Goal: Complete application form

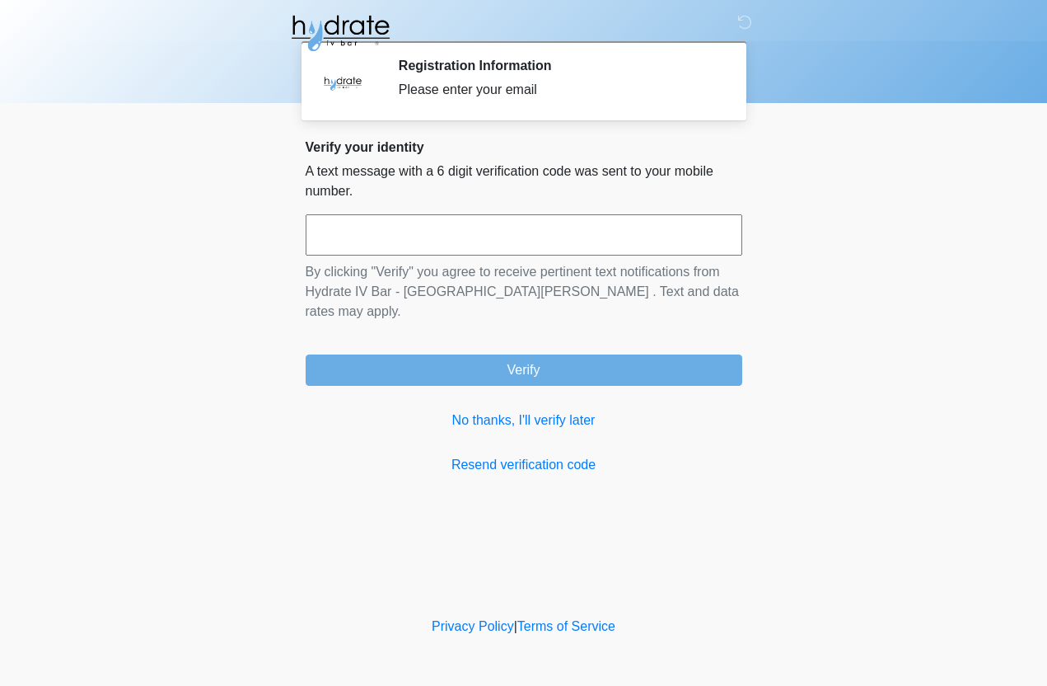
click at [367, 227] on input "text" at bounding box center [524, 234] width 437 height 41
type input "******"
click at [523, 354] on button "Verify" at bounding box center [524, 369] width 437 height 31
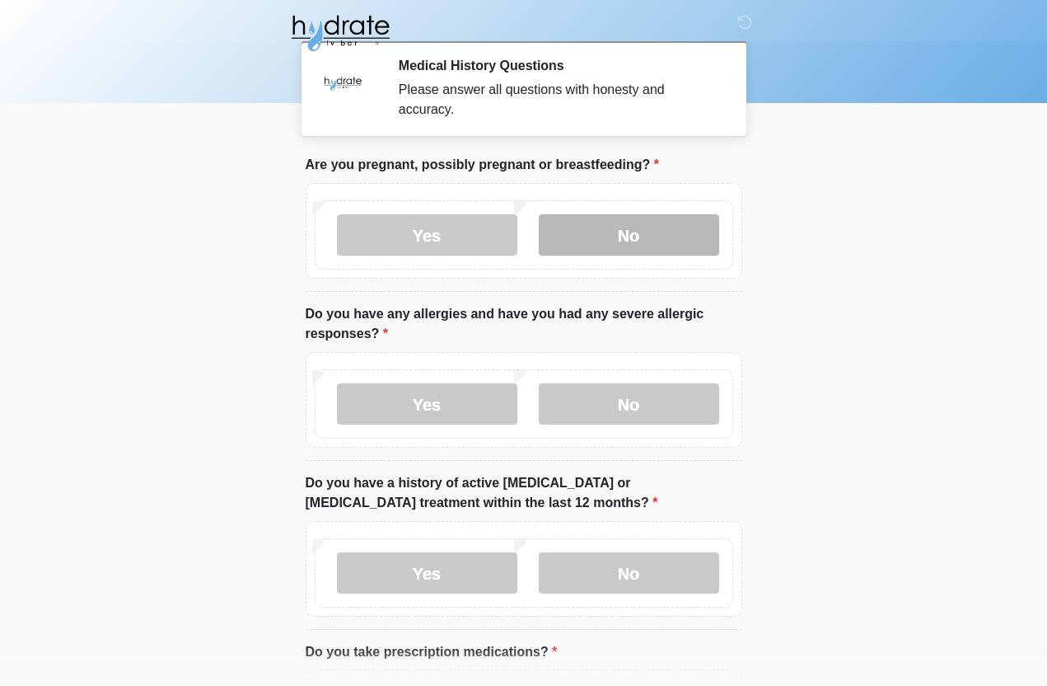
click at [698, 228] on label "No" at bounding box center [629, 234] width 180 height 41
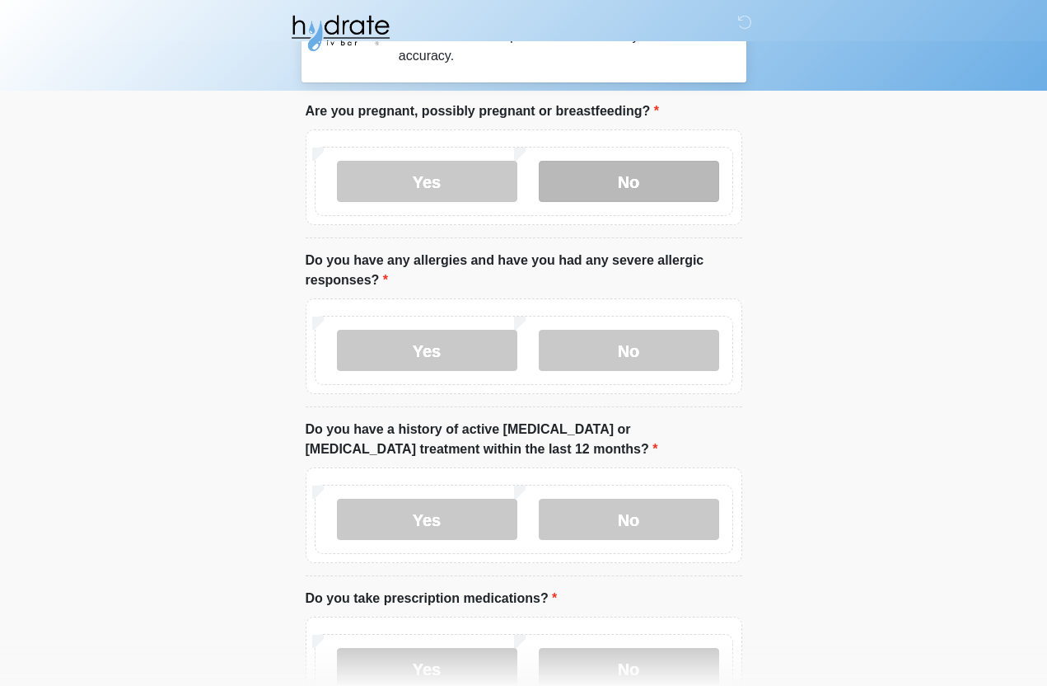
scroll to position [63, 0]
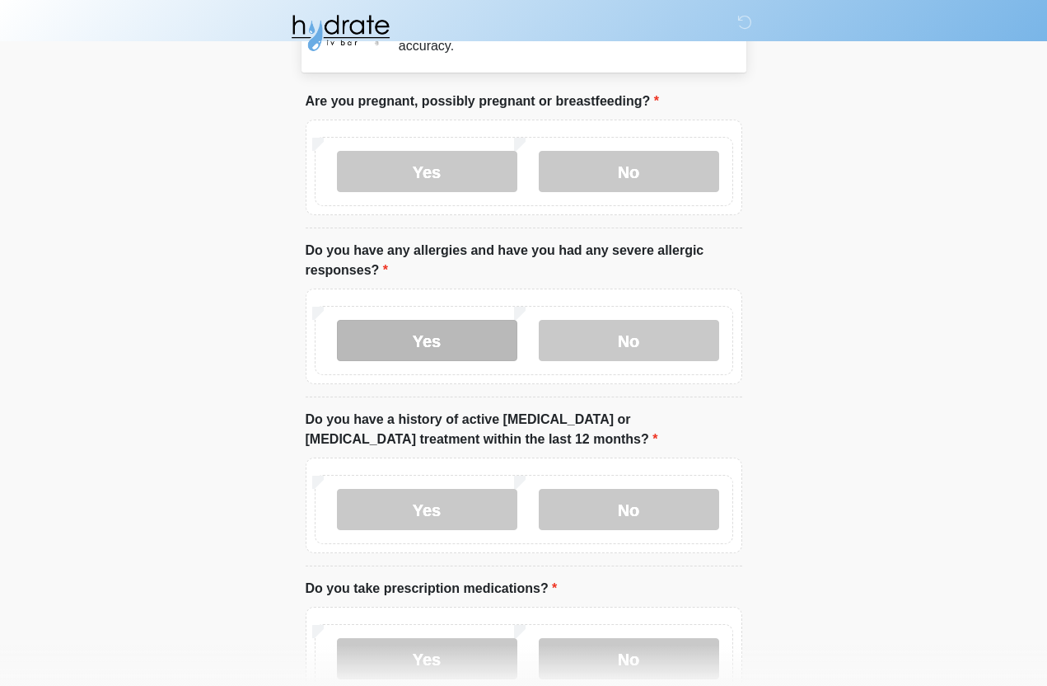
click at [438, 339] on label "Yes" at bounding box center [427, 340] width 180 height 41
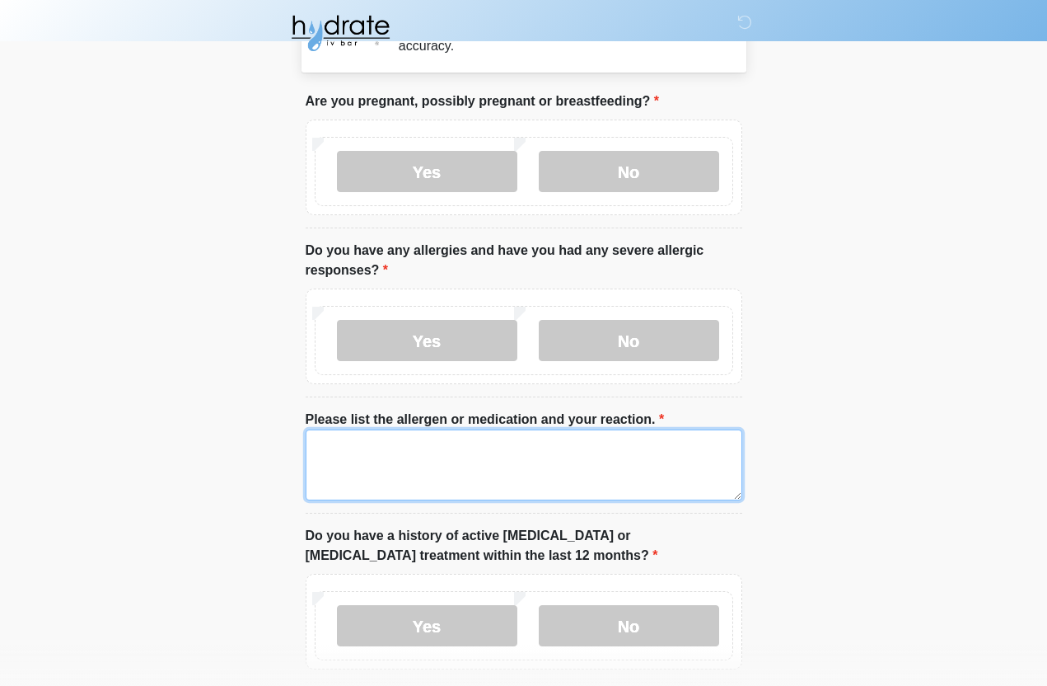
click at [606, 468] on textarea "Please list the allergen or medication and your reaction." at bounding box center [524, 464] width 437 height 71
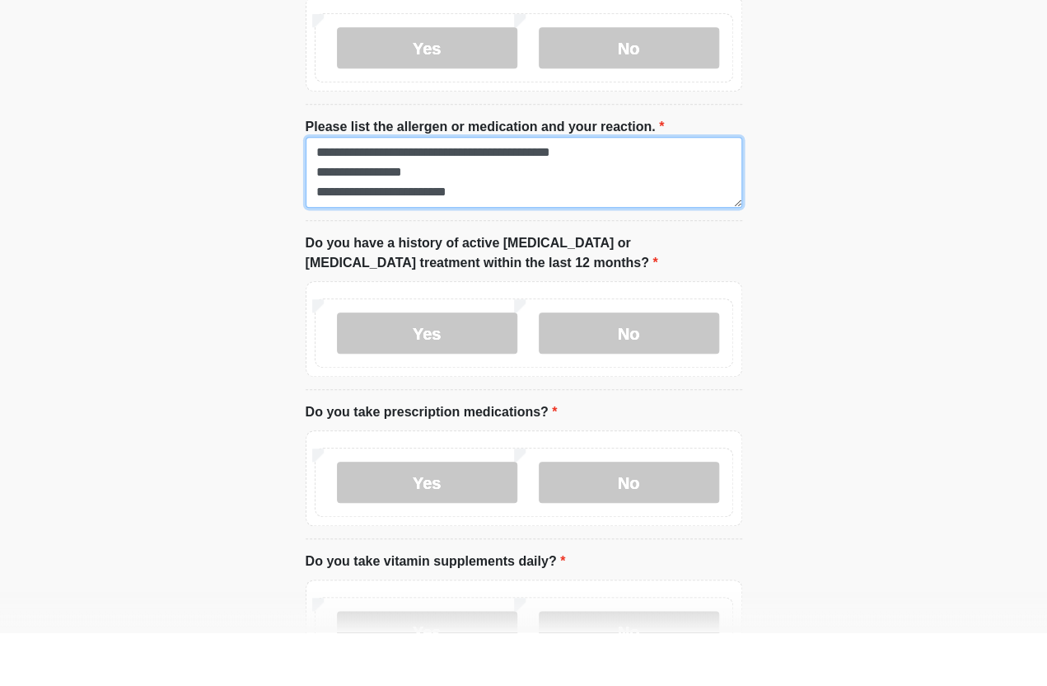
scroll to position [307, 0]
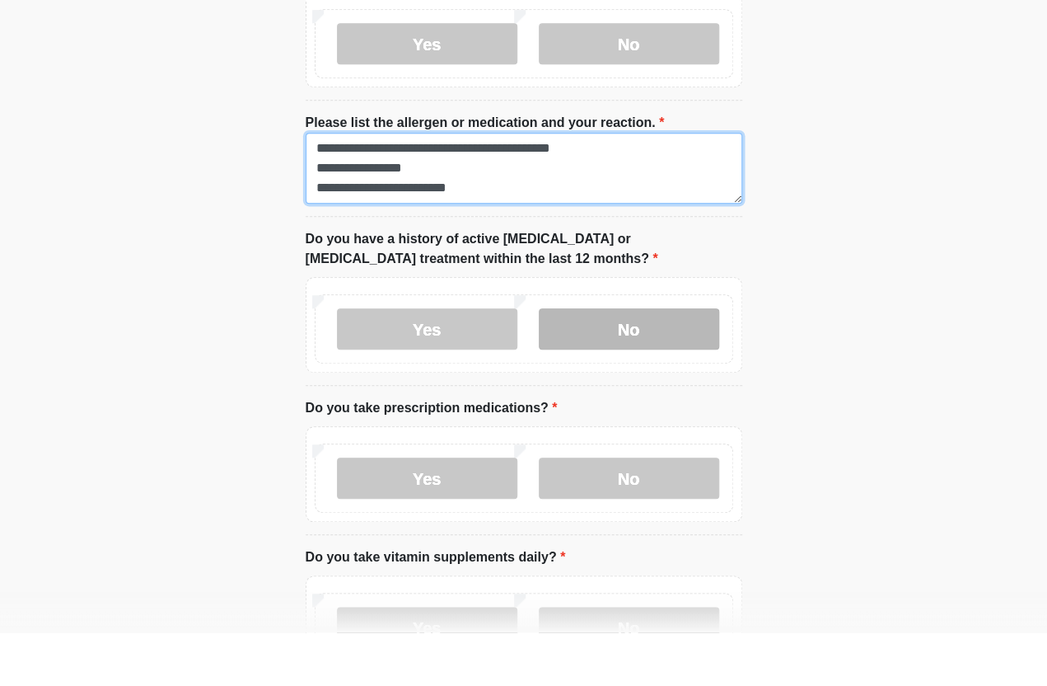
type textarea "**********"
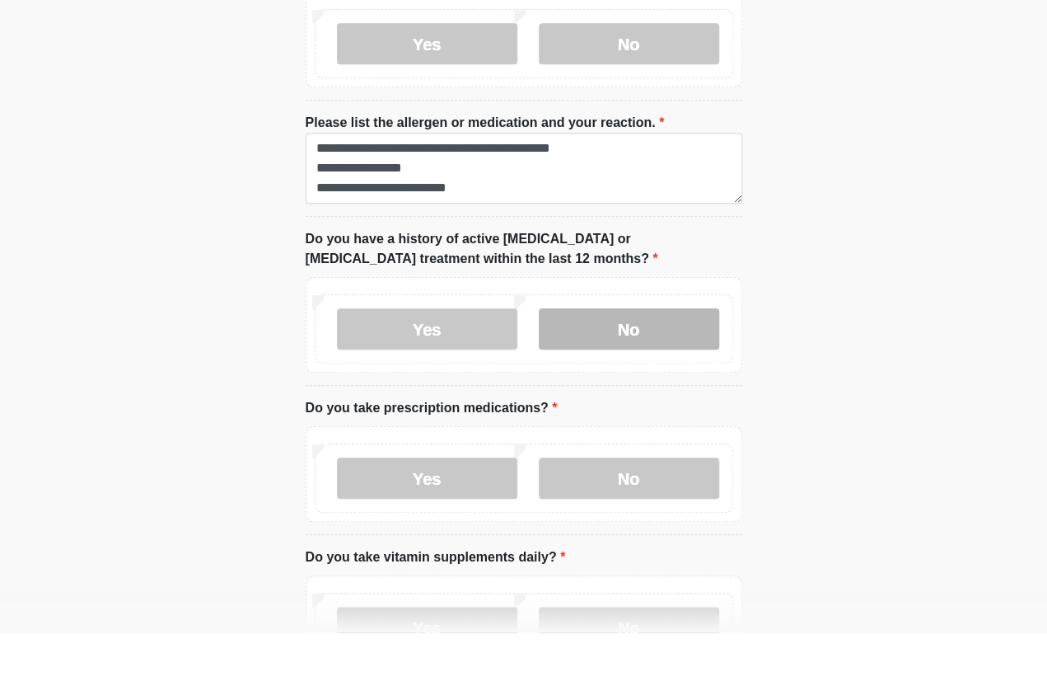
click at [661, 362] on label "No" at bounding box center [629, 382] width 180 height 41
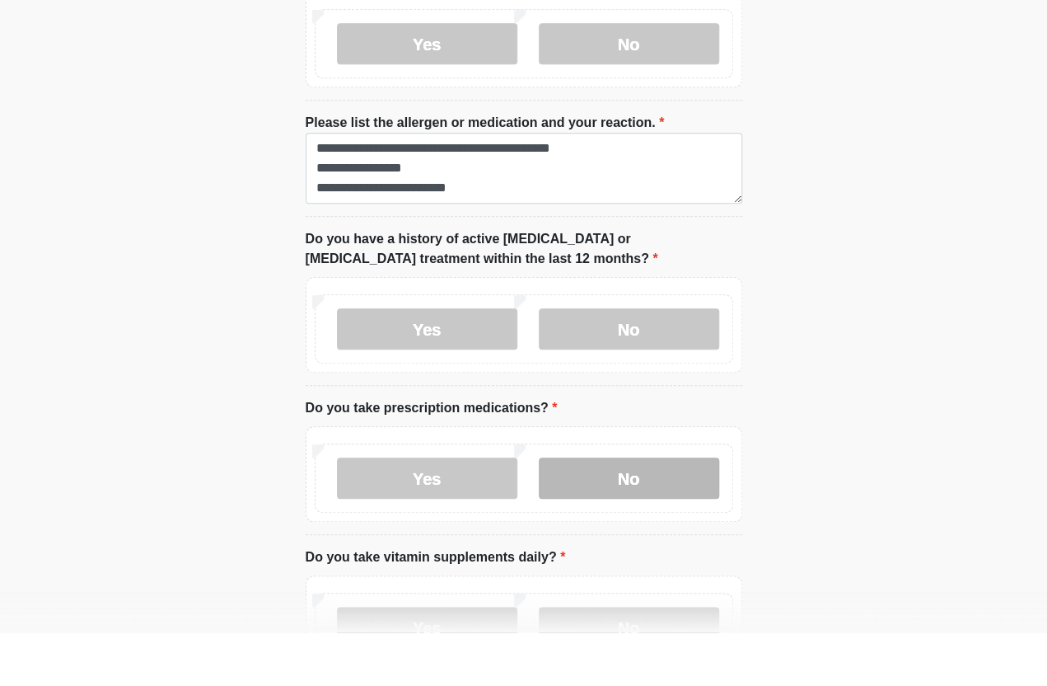
scroll to position [360, 0]
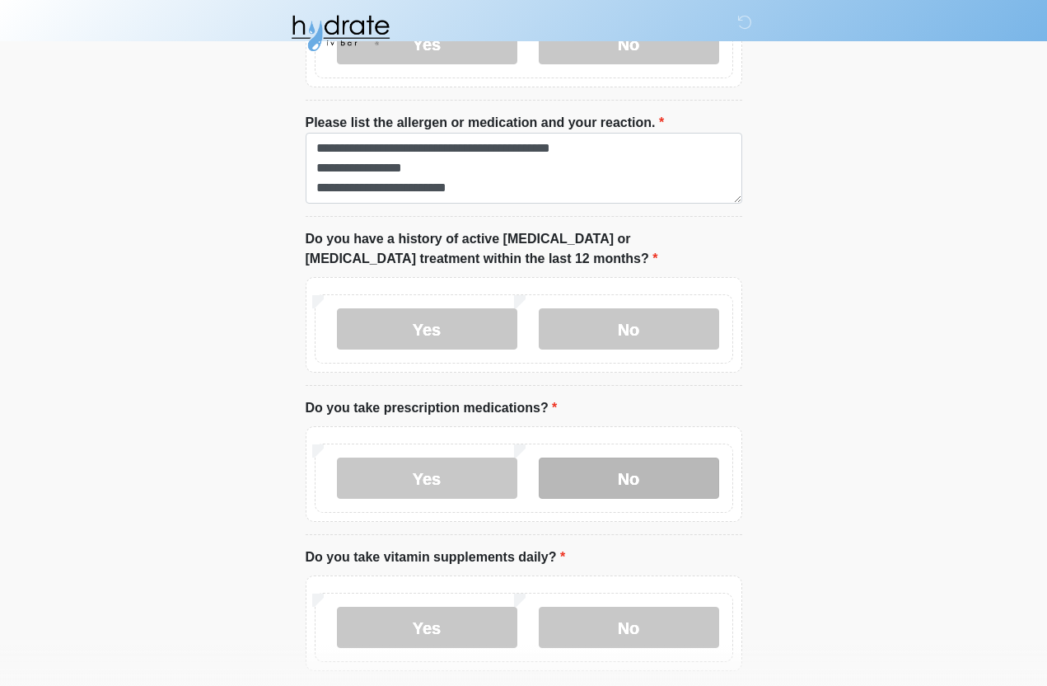
click at [591, 476] on label "No" at bounding box center [629, 477] width 180 height 41
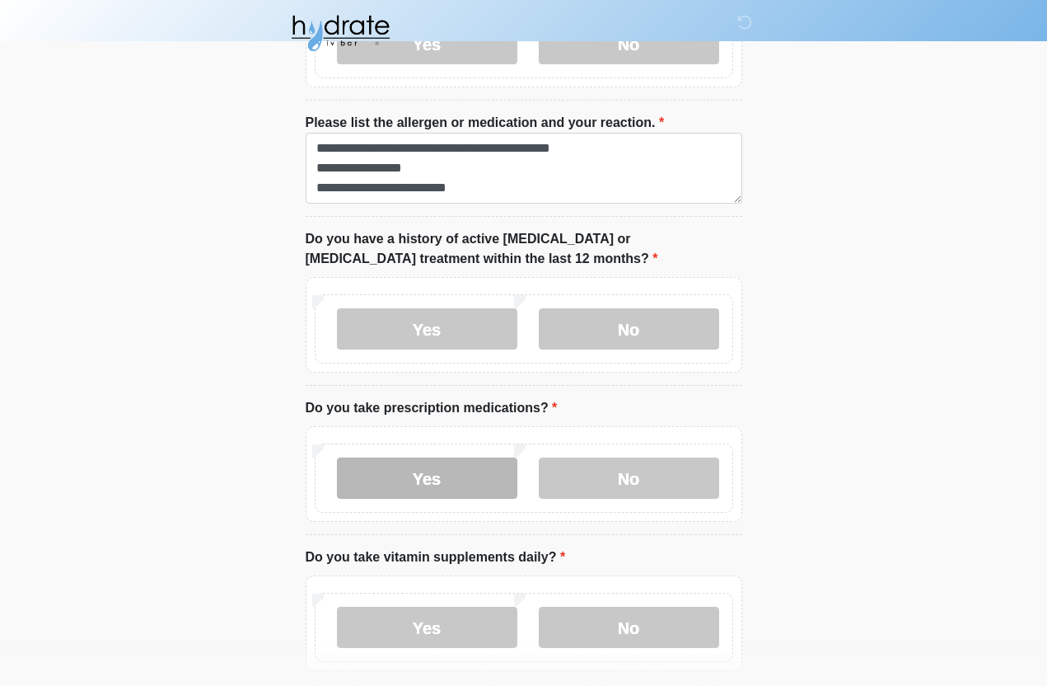
click at [465, 465] on label "Yes" at bounding box center [427, 477] width 180 height 41
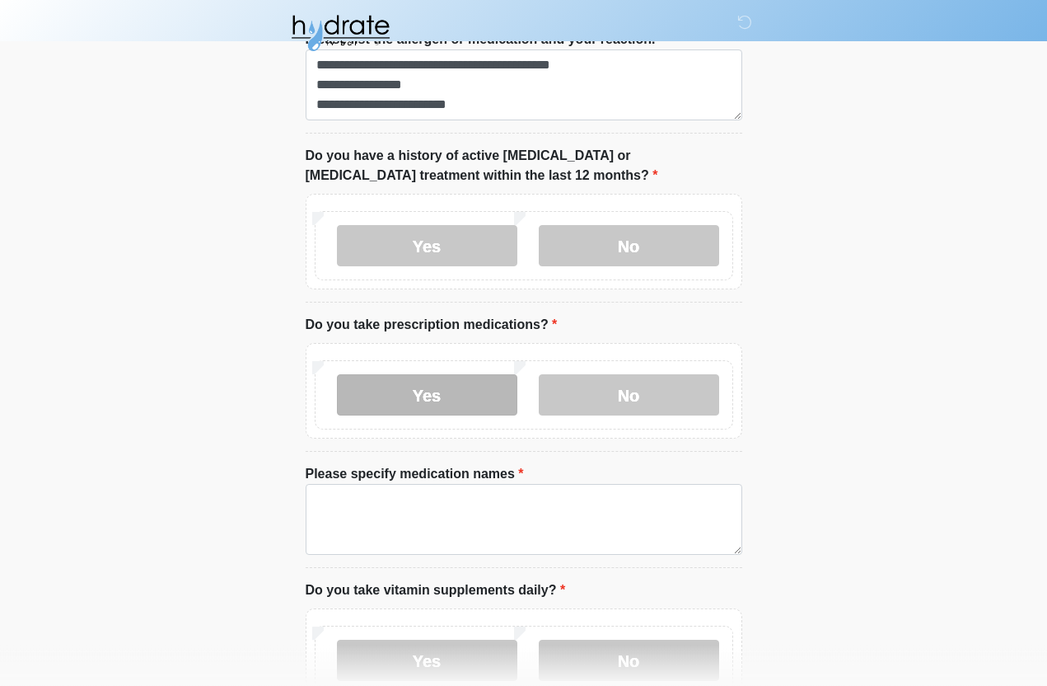
scroll to position [462, 0]
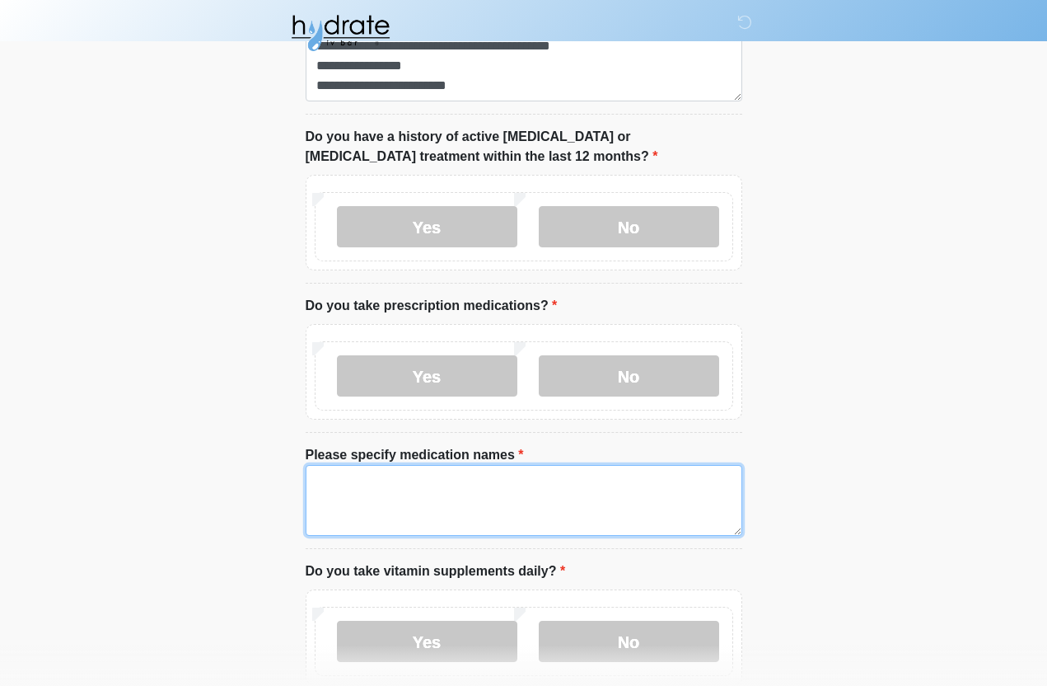
click at [620, 465] on textarea "Please specify medication names" at bounding box center [524, 500] width 437 height 71
type textarea "*"
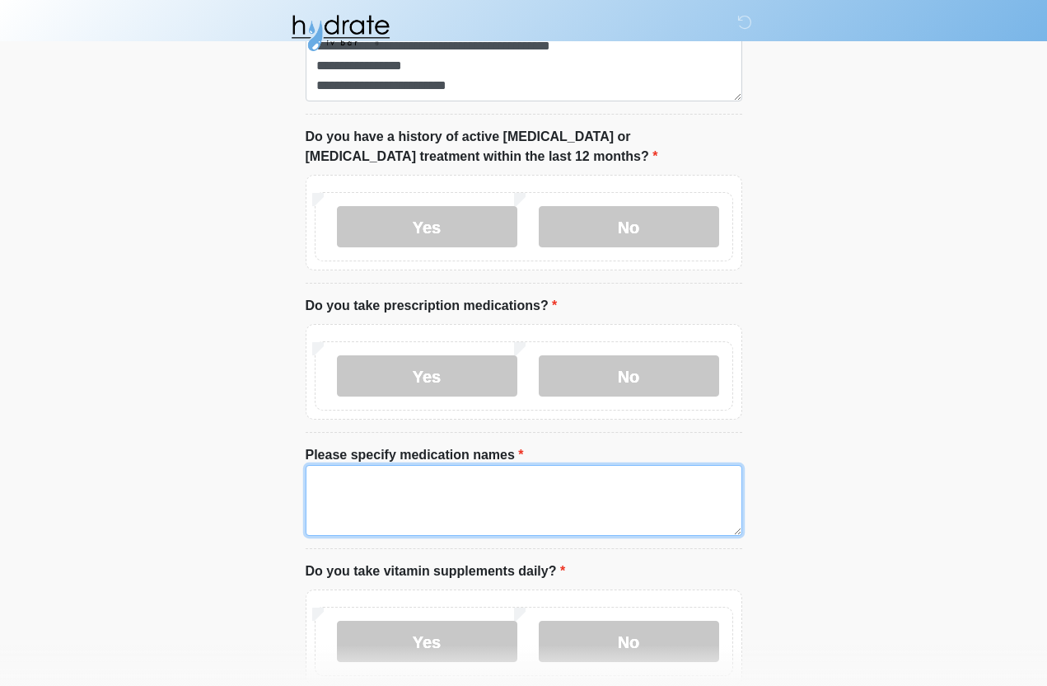
click at [453, 477] on textarea "Please specify medication names" at bounding box center [524, 500] width 437 height 71
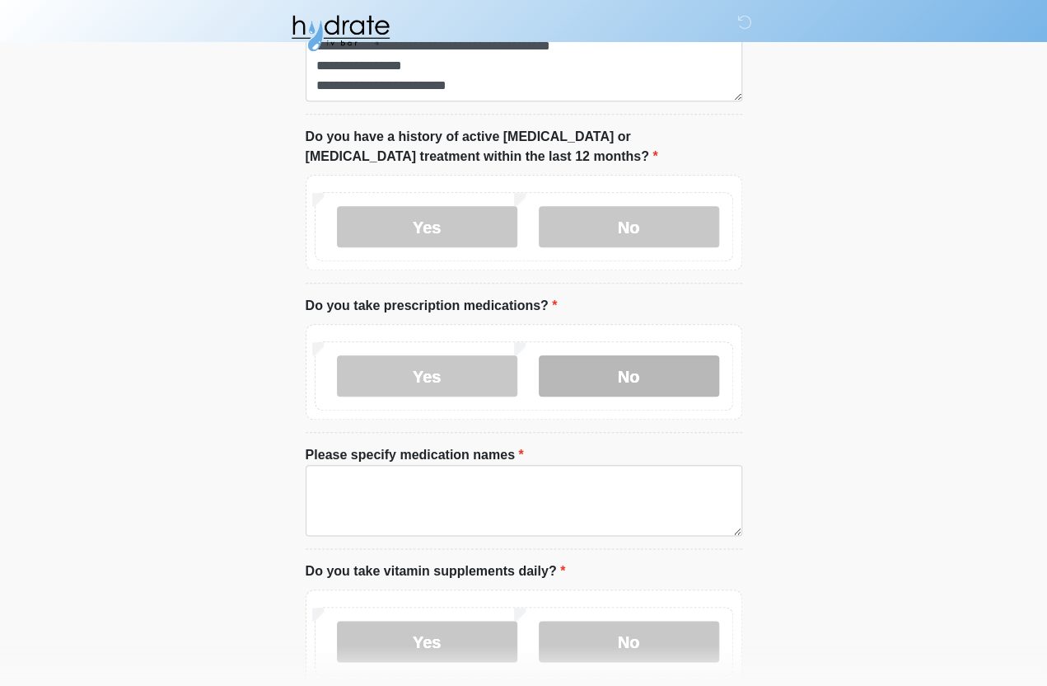
click at [672, 377] on label "No" at bounding box center [629, 375] width 180 height 41
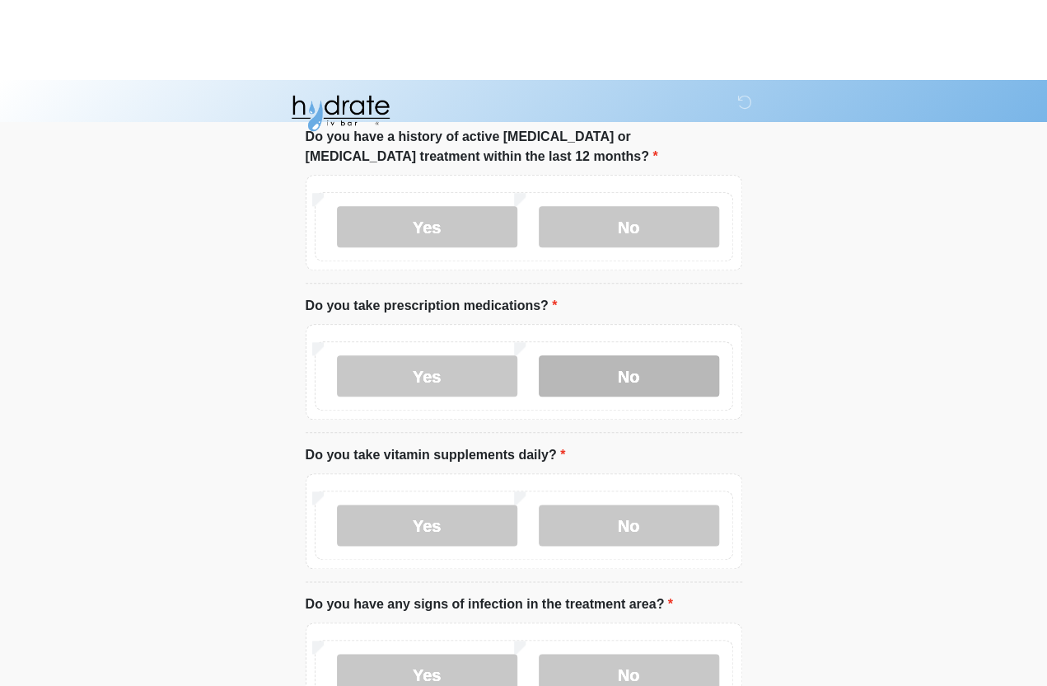
scroll to position [544, 0]
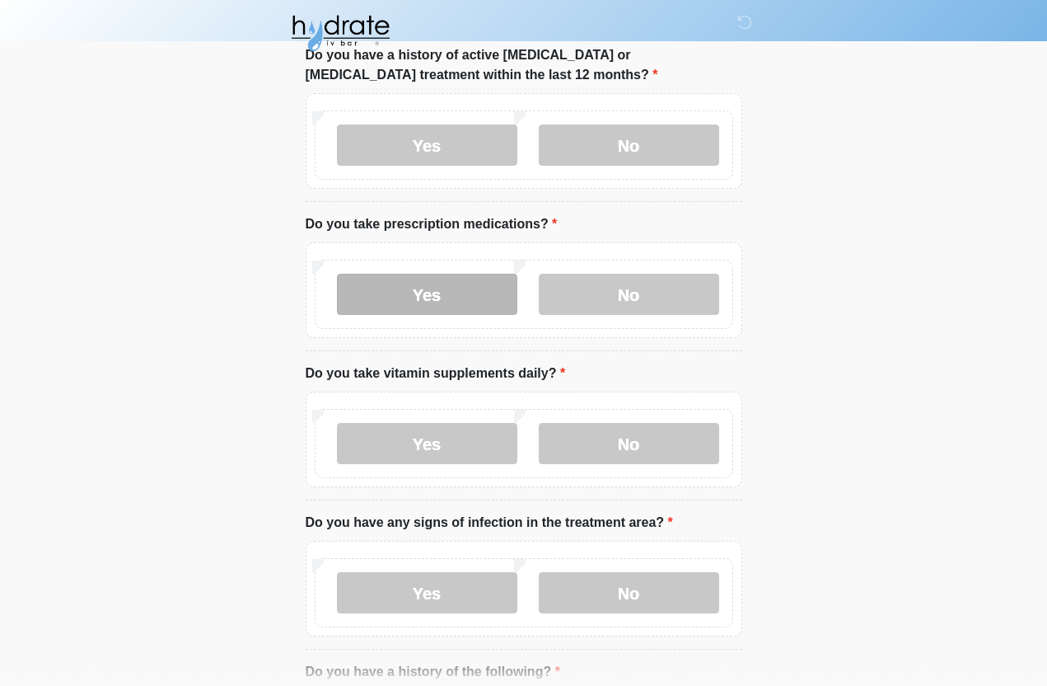
click at [460, 302] on label "Yes" at bounding box center [427, 294] width 180 height 41
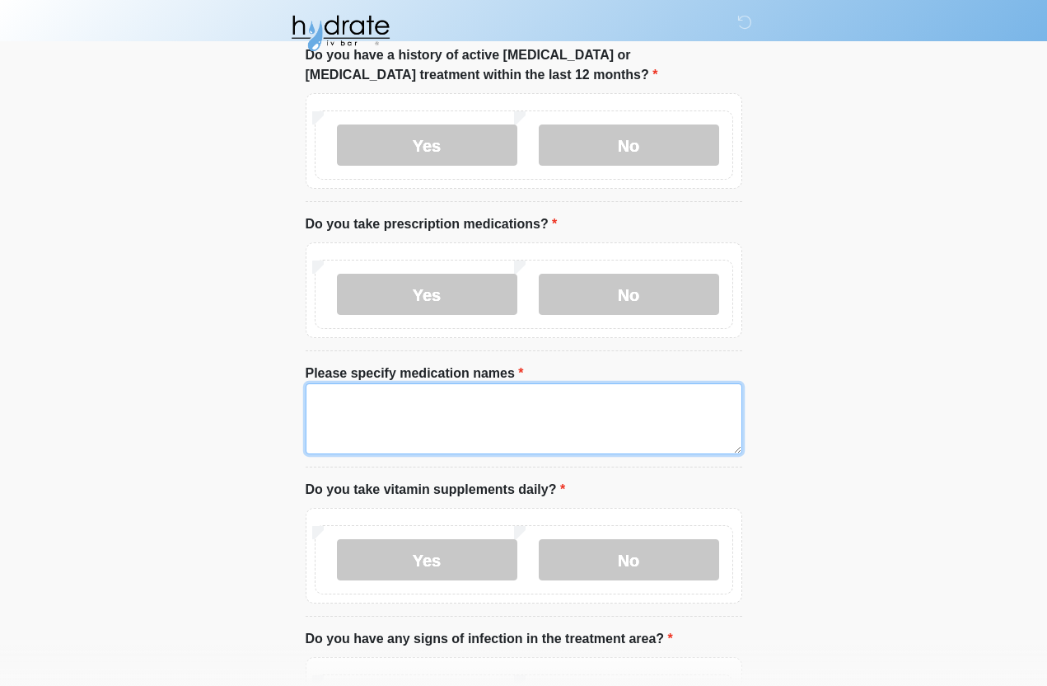
click at [576, 408] on textarea "Please specify medication names" at bounding box center [524, 418] width 437 height 71
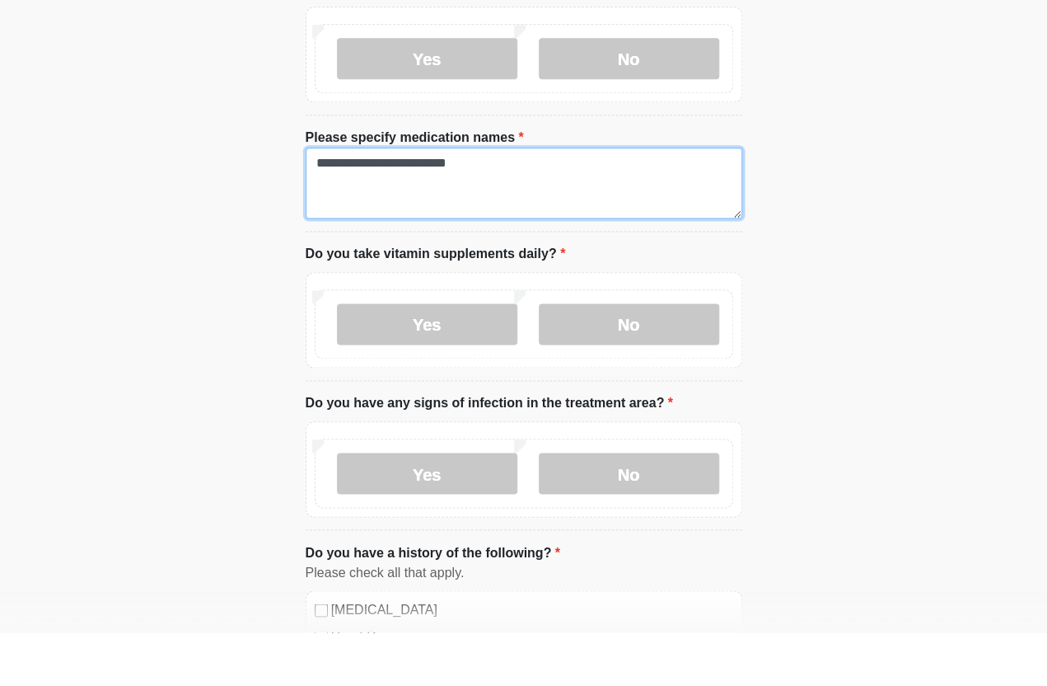
scroll to position [727, 0]
type textarea "**********"
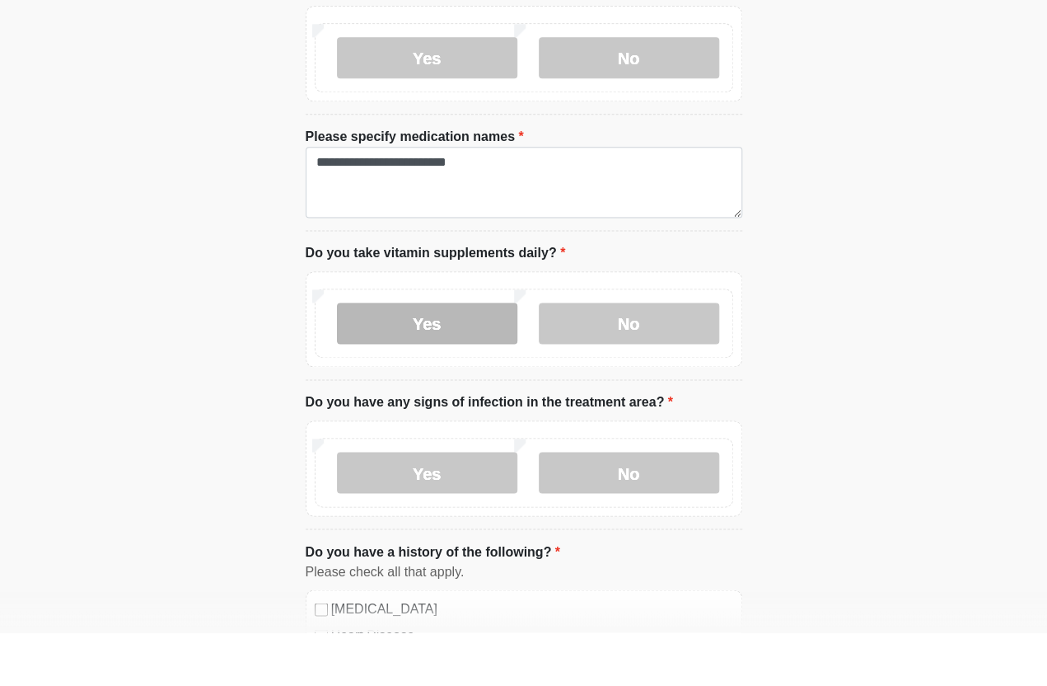
click at [450, 356] on label "Yes" at bounding box center [427, 376] width 180 height 41
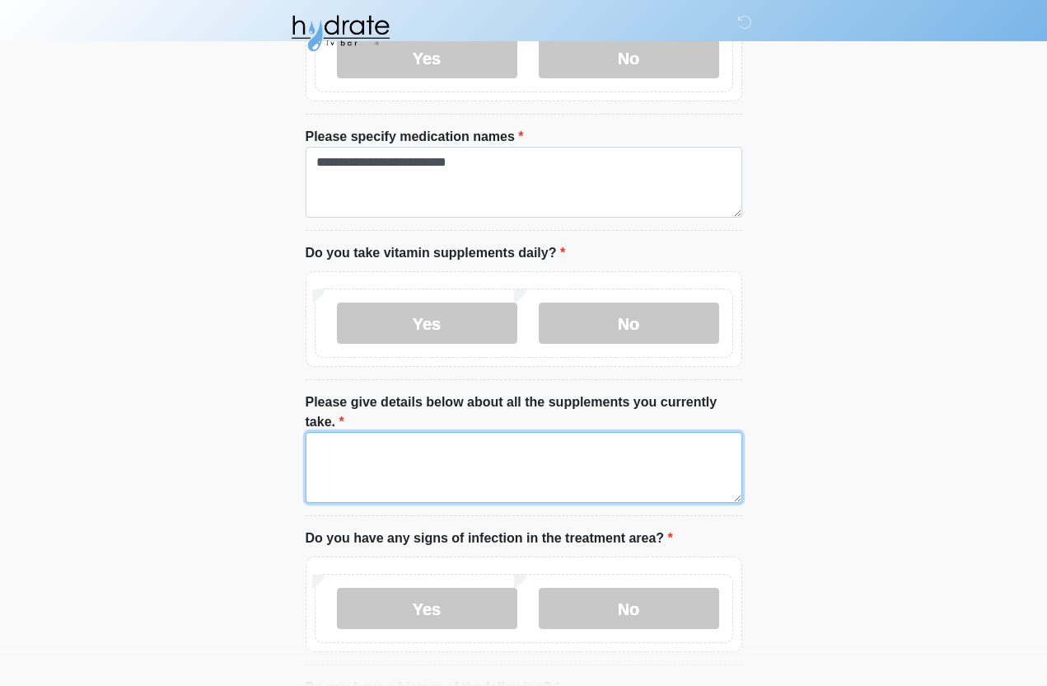
click at [635, 465] on textarea "Please give details below about all the supplements you currently take." at bounding box center [524, 467] width 437 height 71
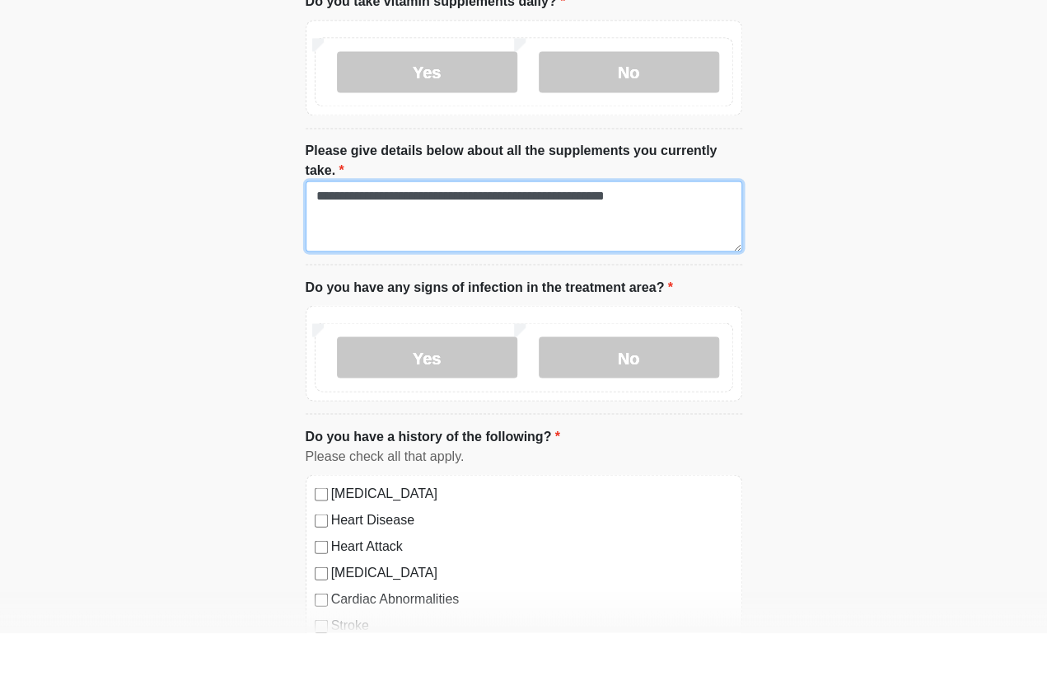
scroll to position [979, 0]
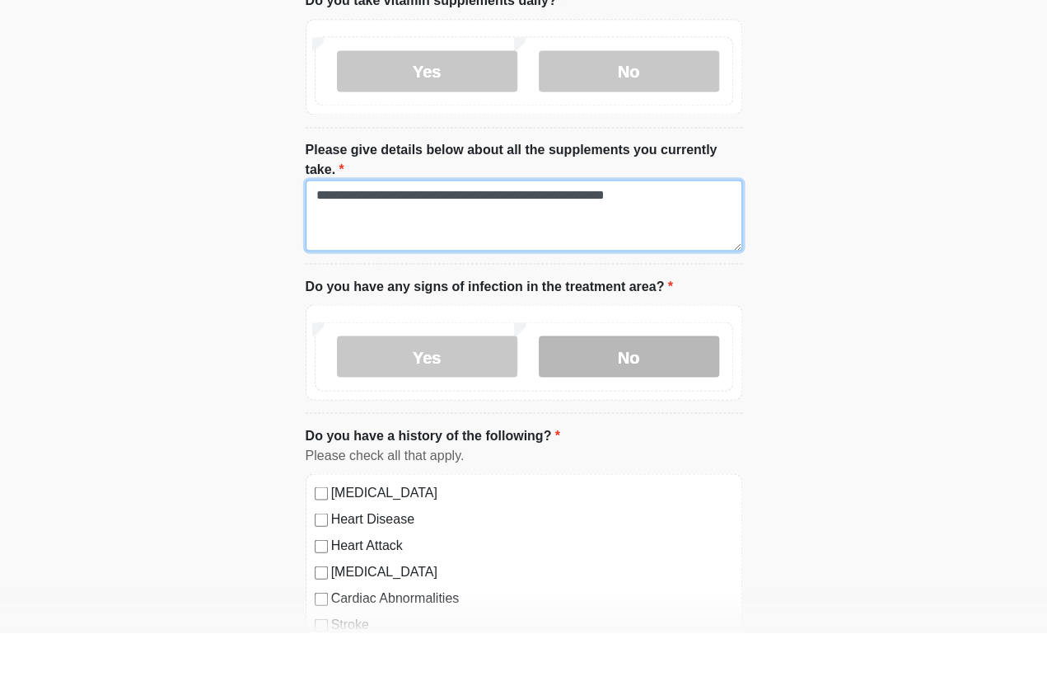
type textarea "**********"
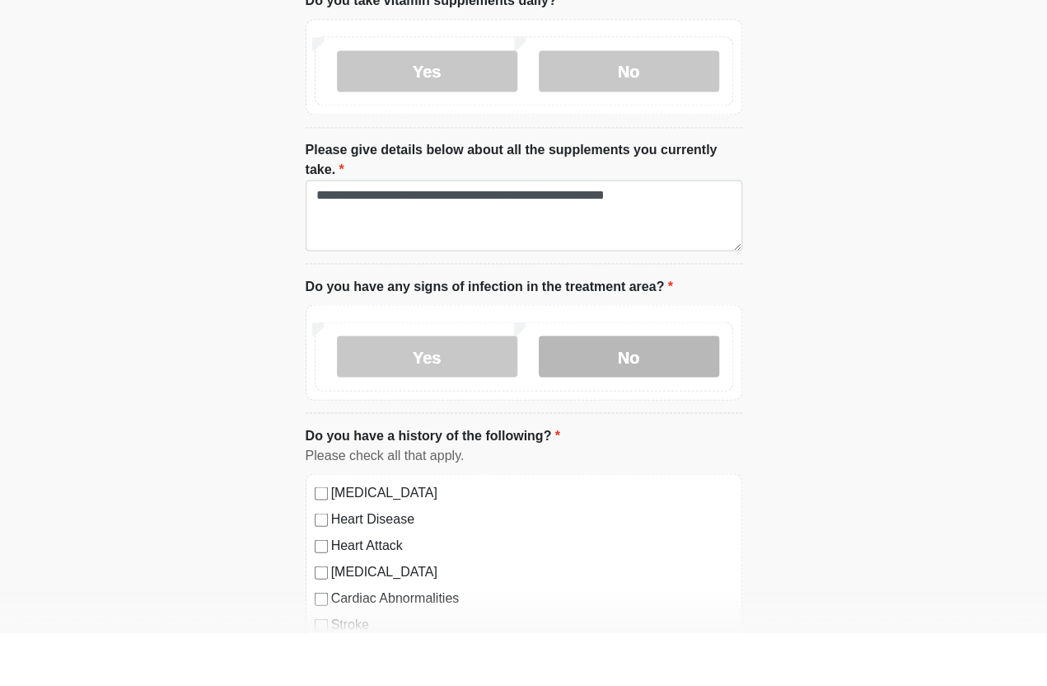
click at [670, 389] on label "No" at bounding box center [629, 409] width 180 height 41
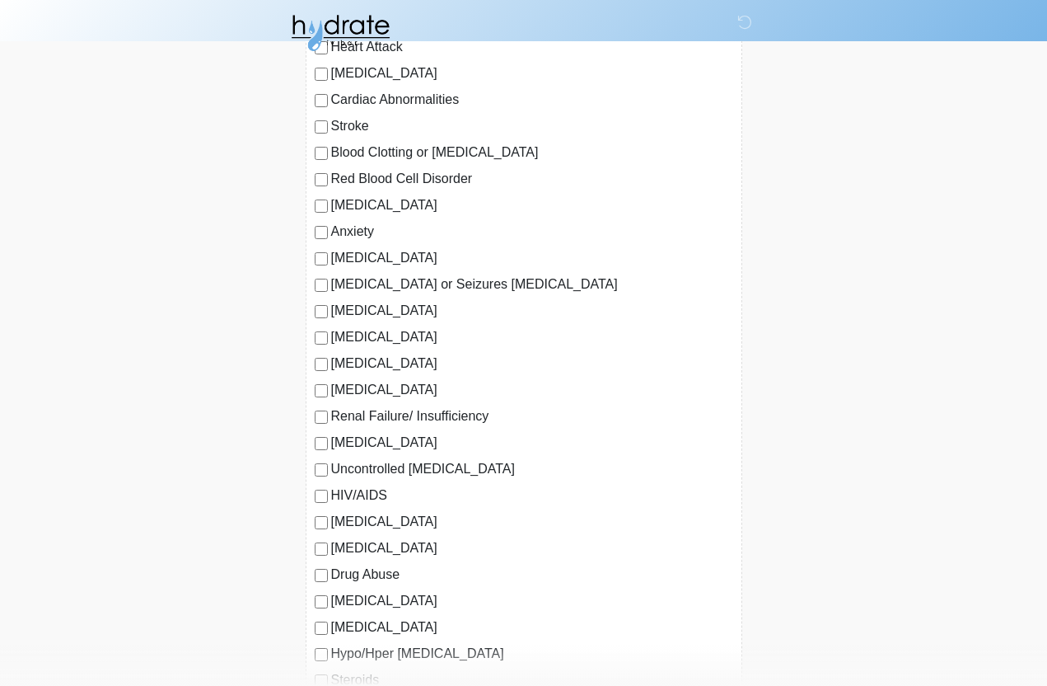
scroll to position [1534, 0]
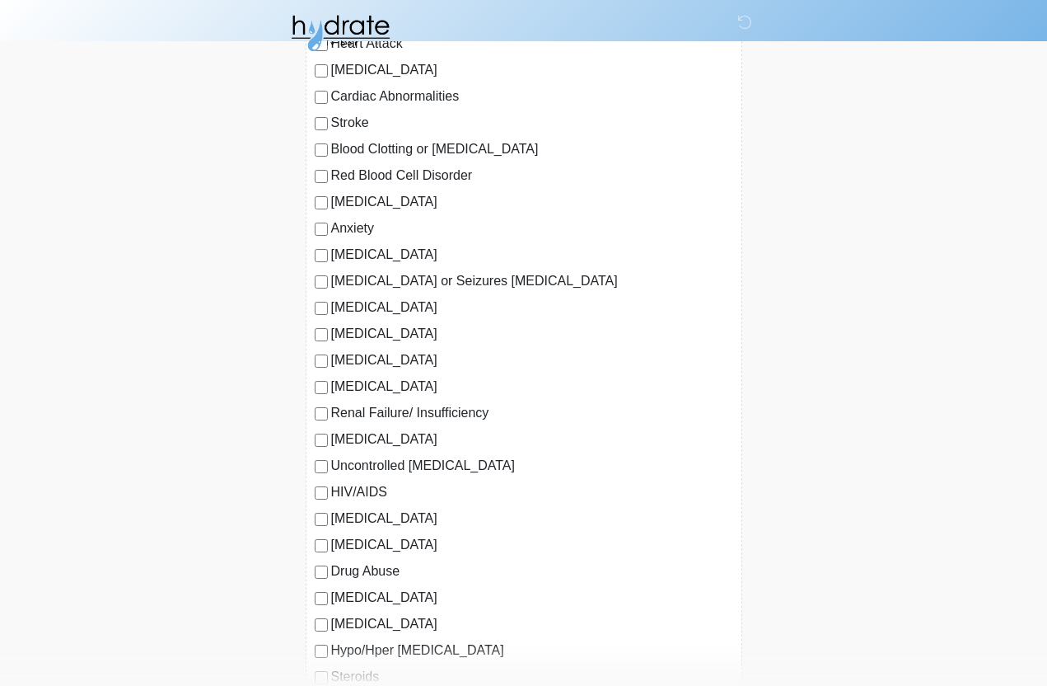
click at [373, 199] on label "[MEDICAL_DATA]" at bounding box center [532, 202] width 402 height 20
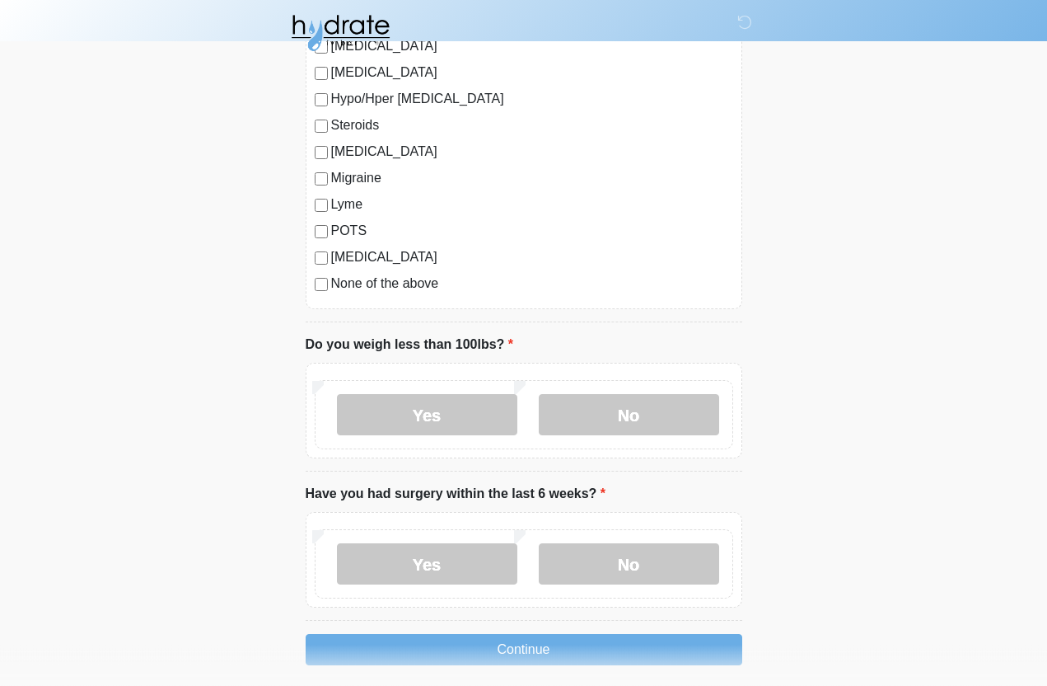
scroll to position [2086, 0]
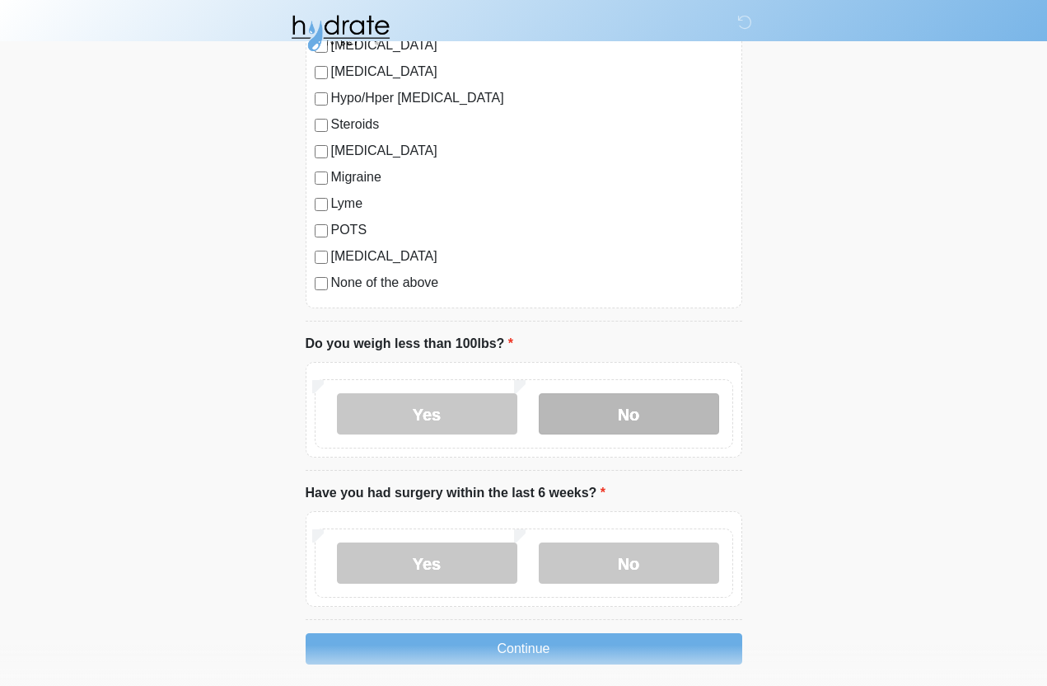
click at [605, 393] on label "No" at bounding box center [629, 413] width 180 height 41
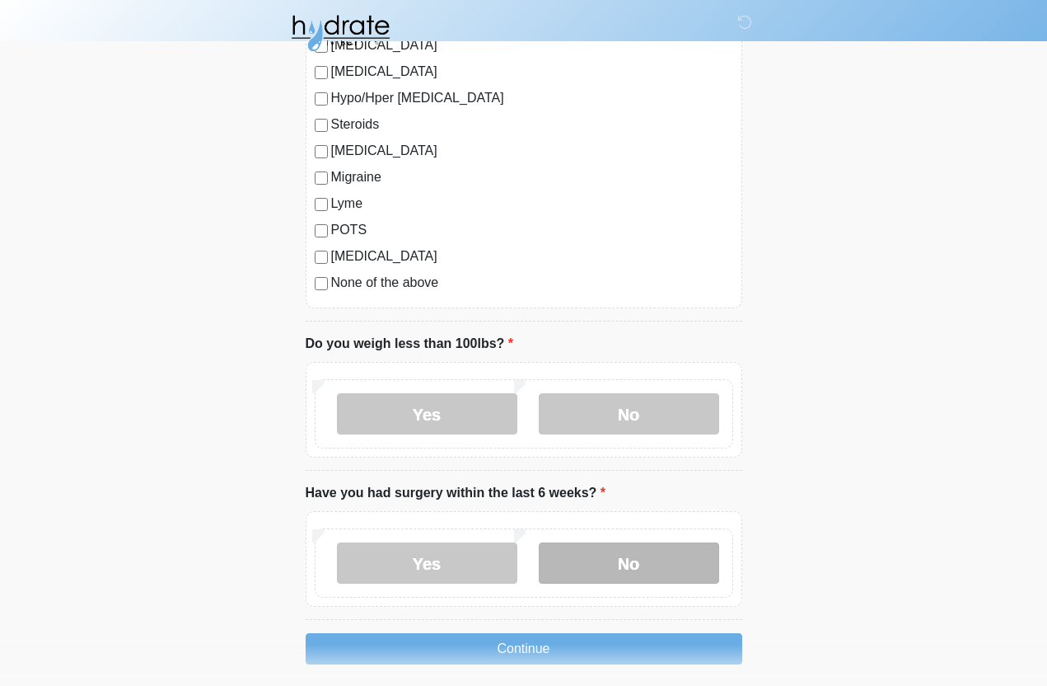
click at [583, 553] on label "No" at bounding box center [629, 562] width 180 height 41
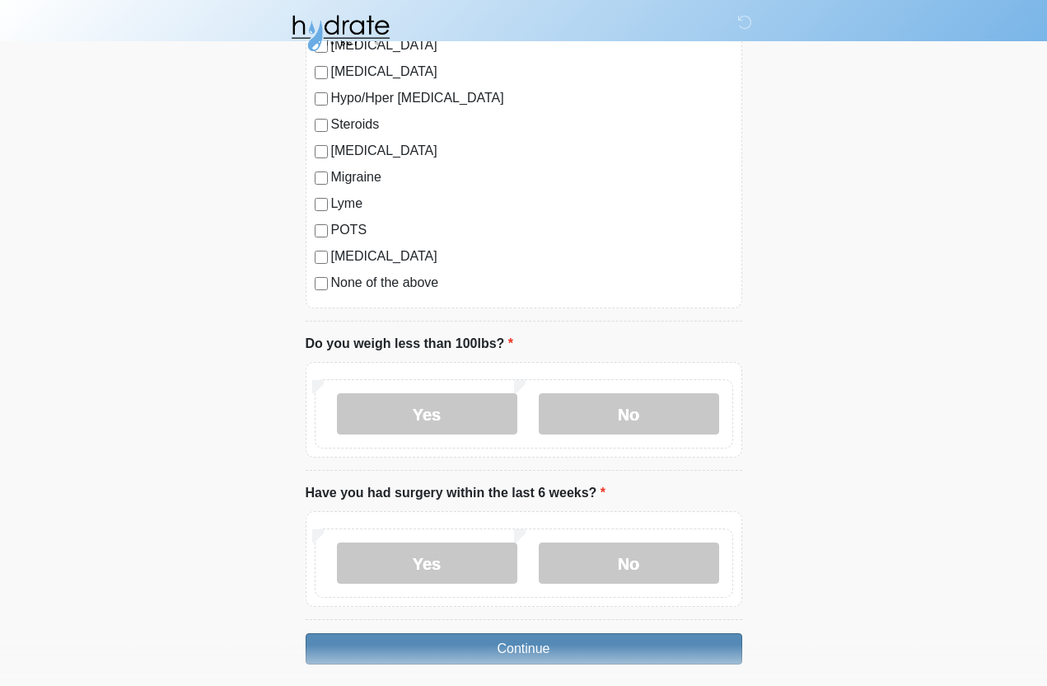
click at [449, 646] on button "Continue" at bounding box center [524, 648] width 437 height 31
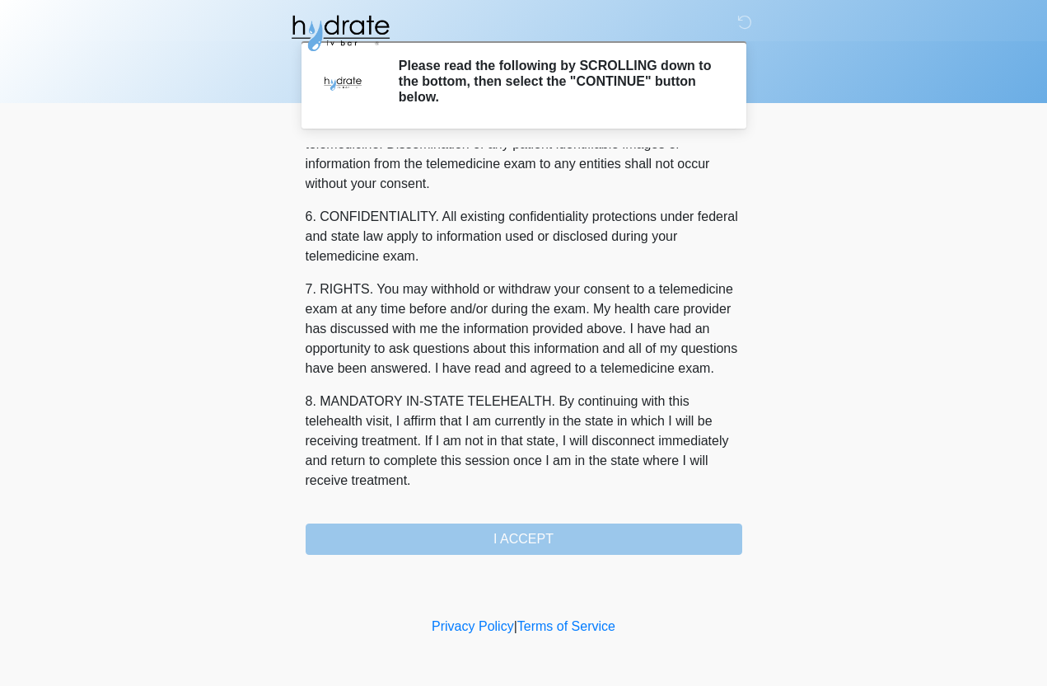
scroll to position [620, 0]
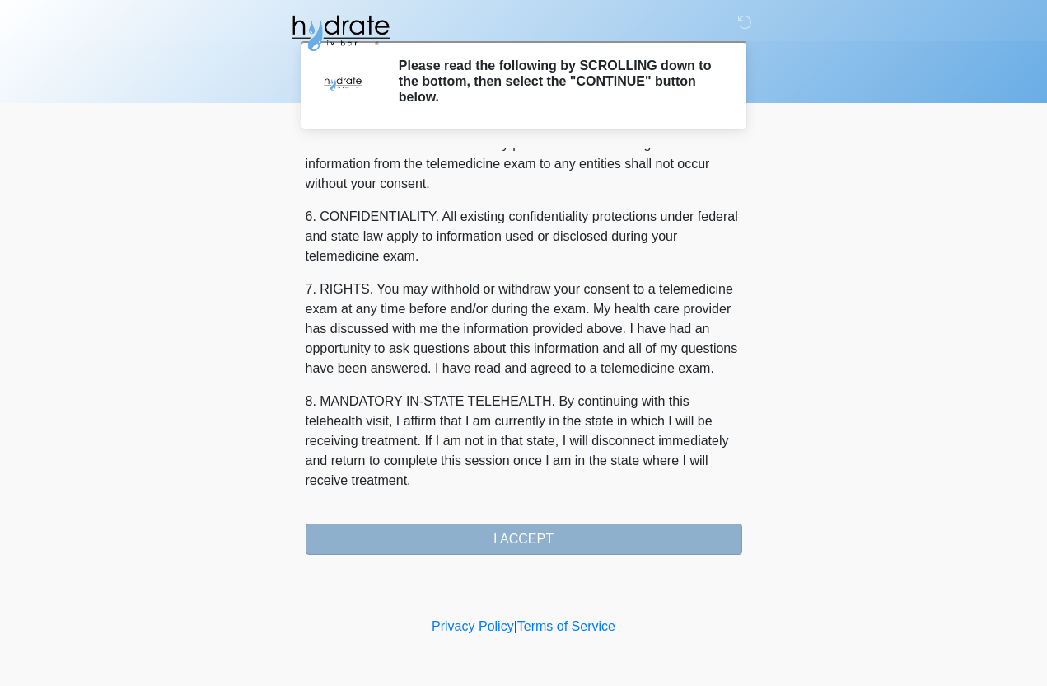
click at [383, 541] on button "I ACCEPT" at bounding box center [524, 538] width 437 height 31
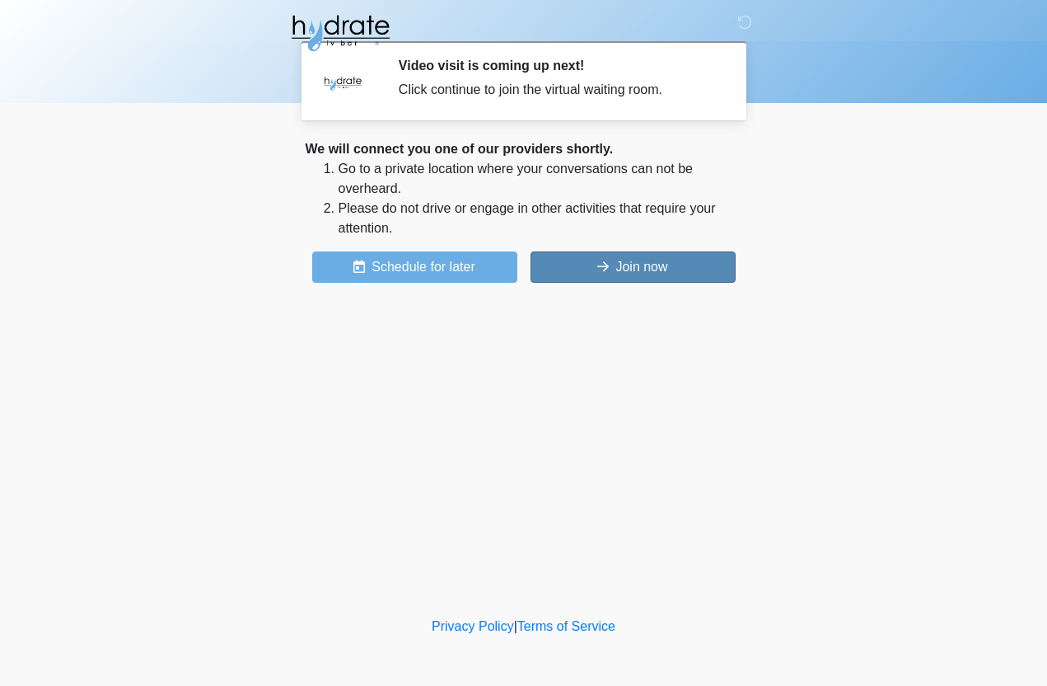
click at [589, 252] on button "Join now" at bounding box center [633, 266] width 205 height 31
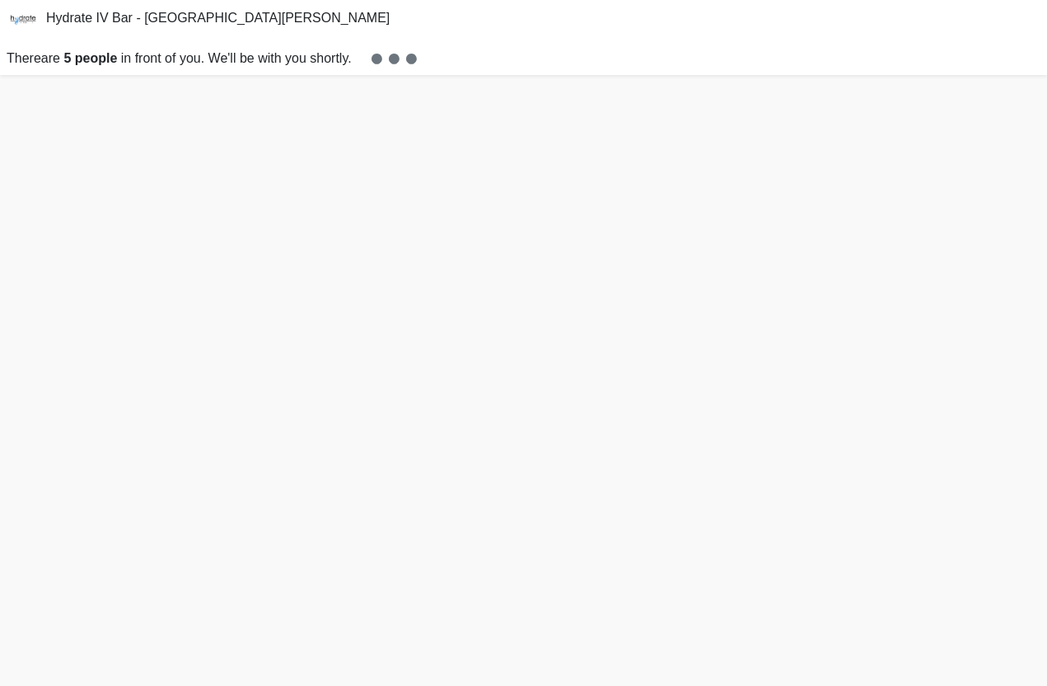
scroll to position [4, 0]
